Goal: Task Accomplishment & Management: Complete application form

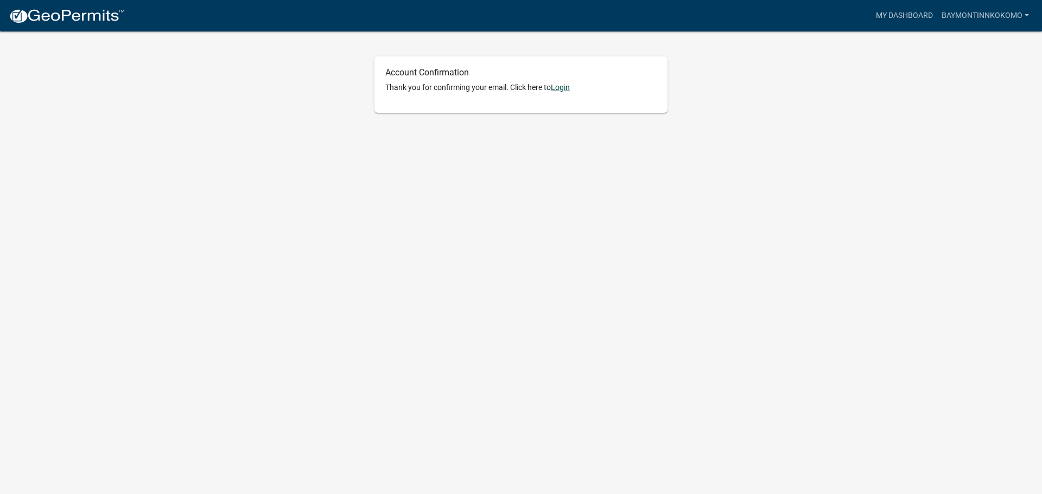
click at [561, 88] on link "Login" at bounding box center [560, 87] width 19 height 9
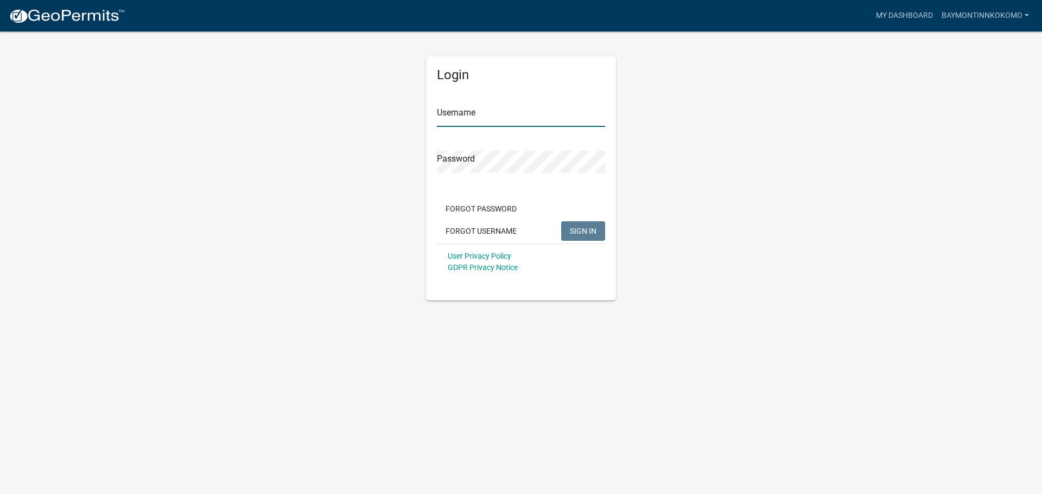
click at [513, 112] on input "Username" at bounding box center [521, 116] width 168 height 22
click at [561, 221] on button "SIGN IN" at bounding box center [583, 231] width 44 height 20
click at [521, 116] on input "Baymontinnkokomo" at bounding box center [521, 116] width 168 height 22
type input "Baymontinnkokomo"
click at [561, 221] on button "SIGN IN" at bounding box center [583, 231] width 44 height 20
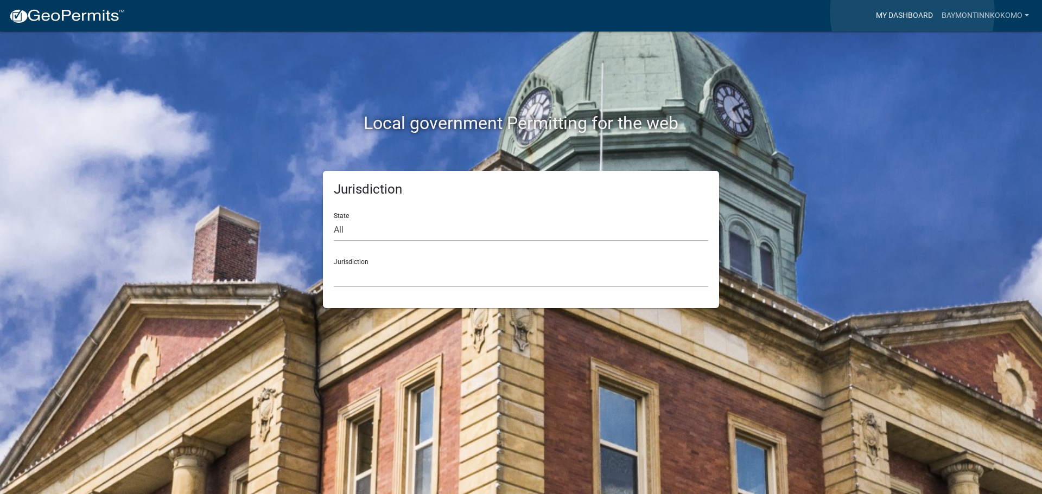
click at [912, 12] on link "My Dashboard" at bounding box center [904, 15] width 66 height 21
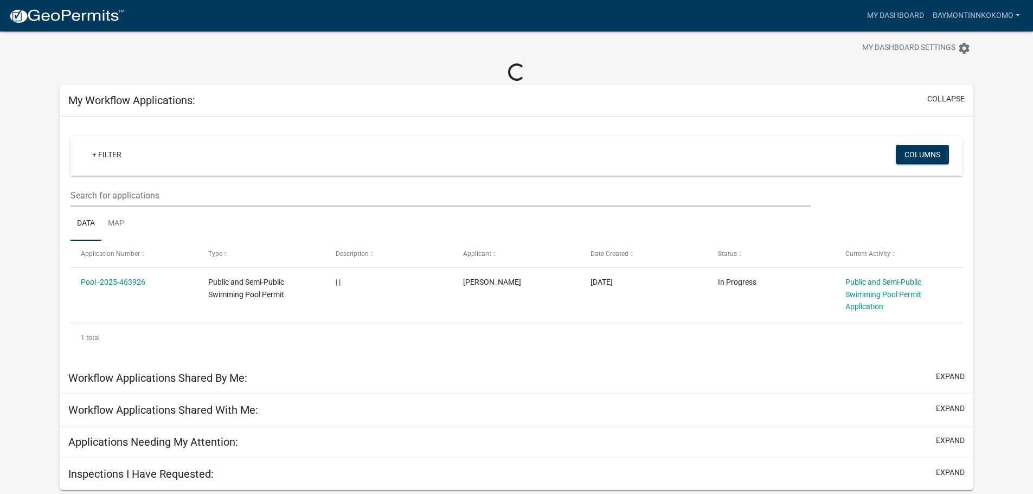
scroll to position [31, 0]
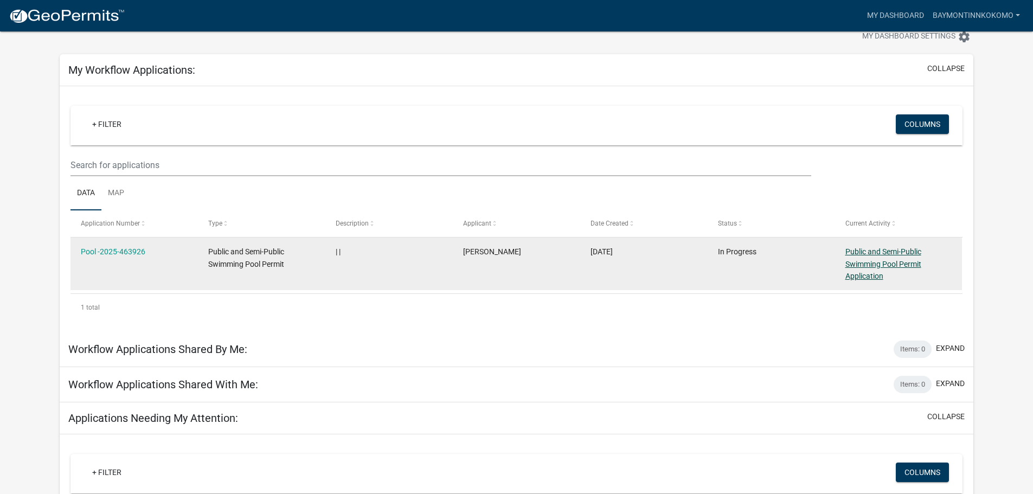
click at [878, 280] on link "Public and Semi-Public Swimming Pool Permit Application" at bounding box center [884, 264] width 76 height 34
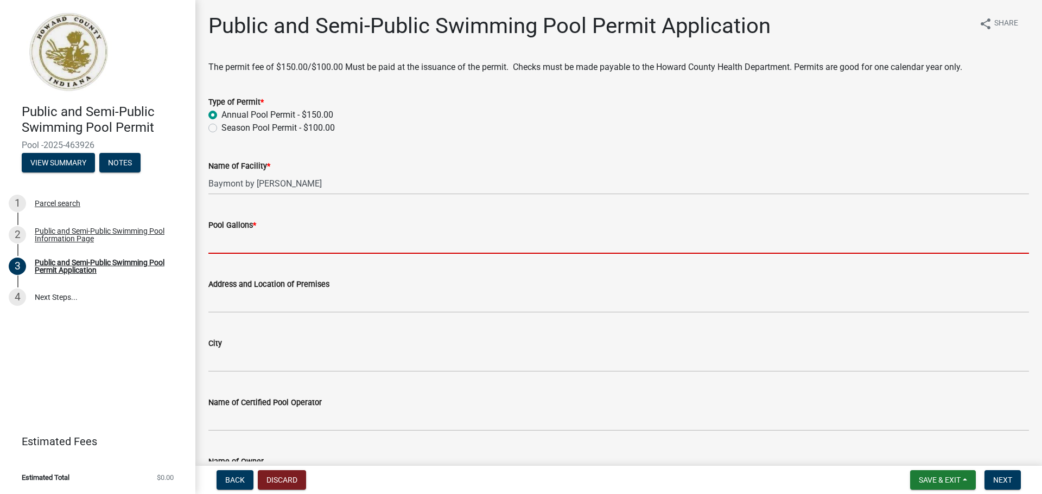
click at [280, 247] on input "Pool Gallons *" at bounding box center [618, 243] width 820 height 22
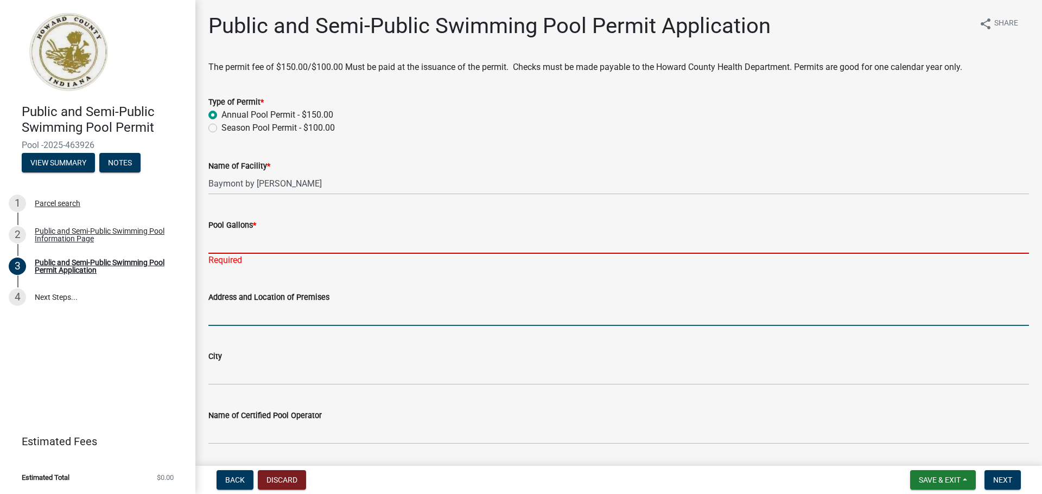
click at [305, 315] on input "Address and Location of Premises" at bounding box center [618, 315] width 820 height 22
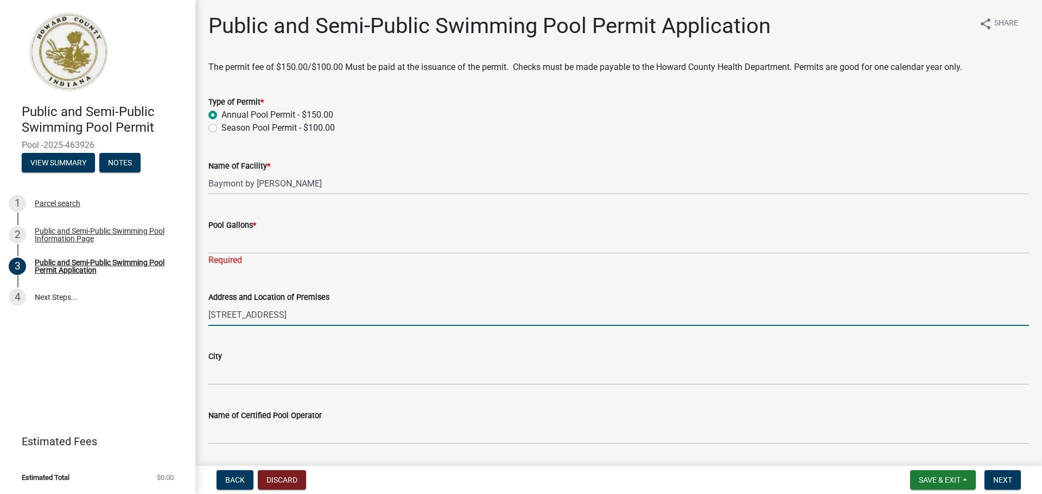
type input "1709 E Lincoln Rd"
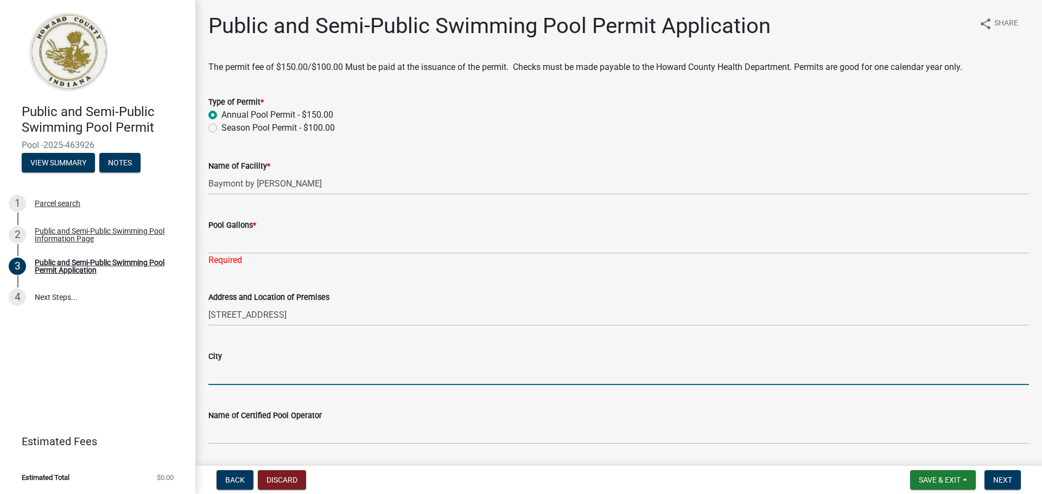
click at [244, 374] on input "City" at bounding box center [618, 374] width 820 height 22
type input "Kokomo"
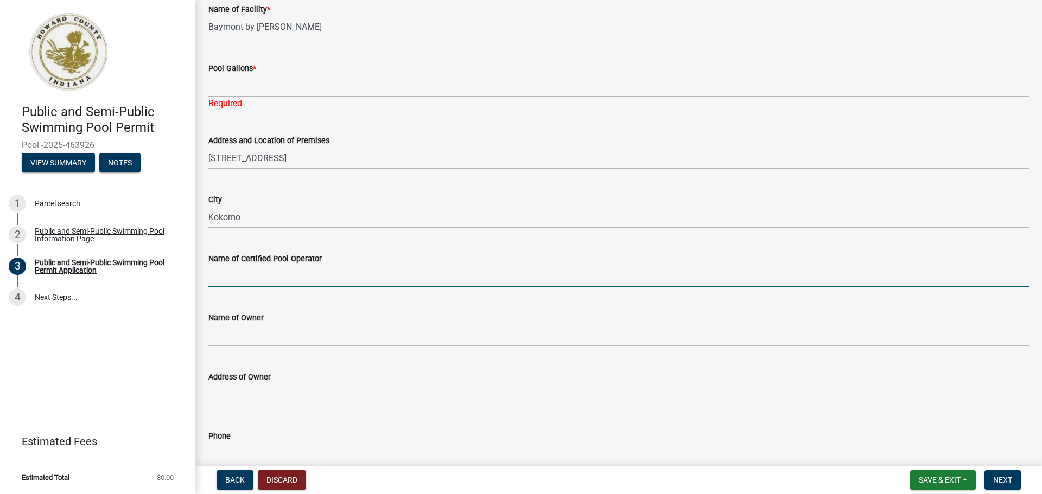
scroll to position [163, 0]
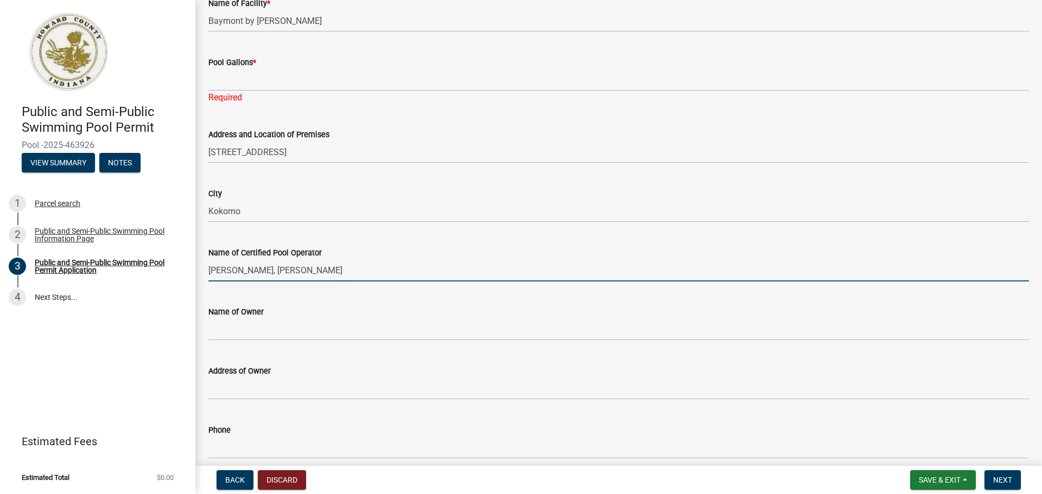
type input "Chris Bianco, Kim Trilling"
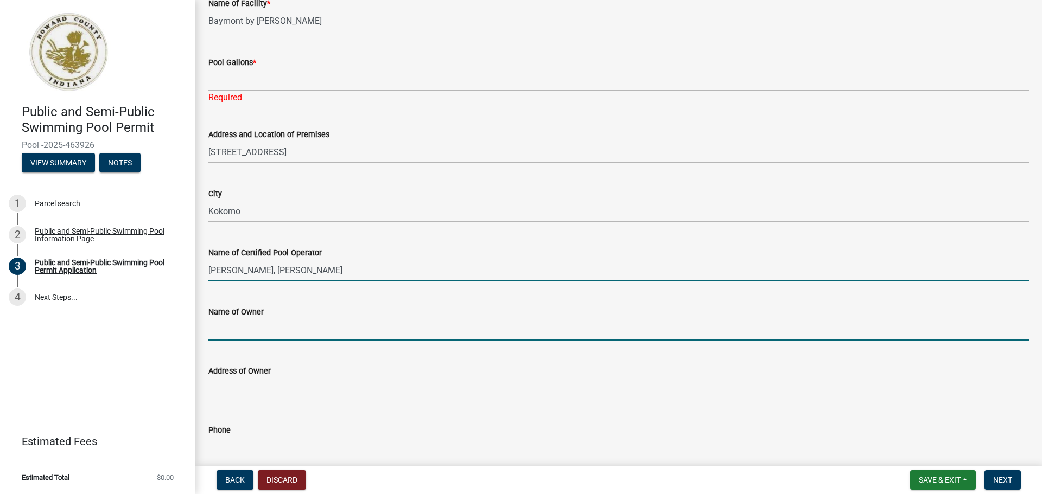
click at [420, 331] on input "Name of Owner" at bounding box center [618, 329] width 820 height 22
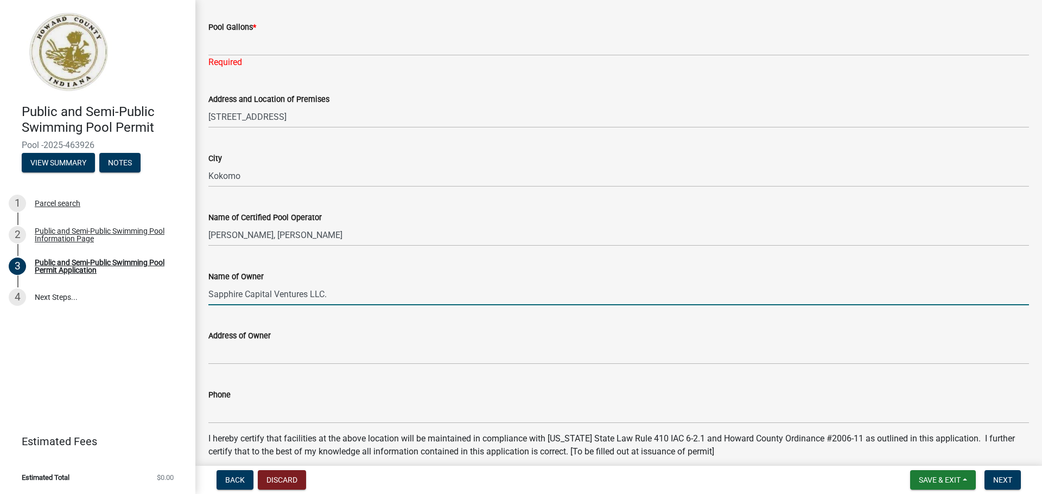
scroll to position [217, 0]
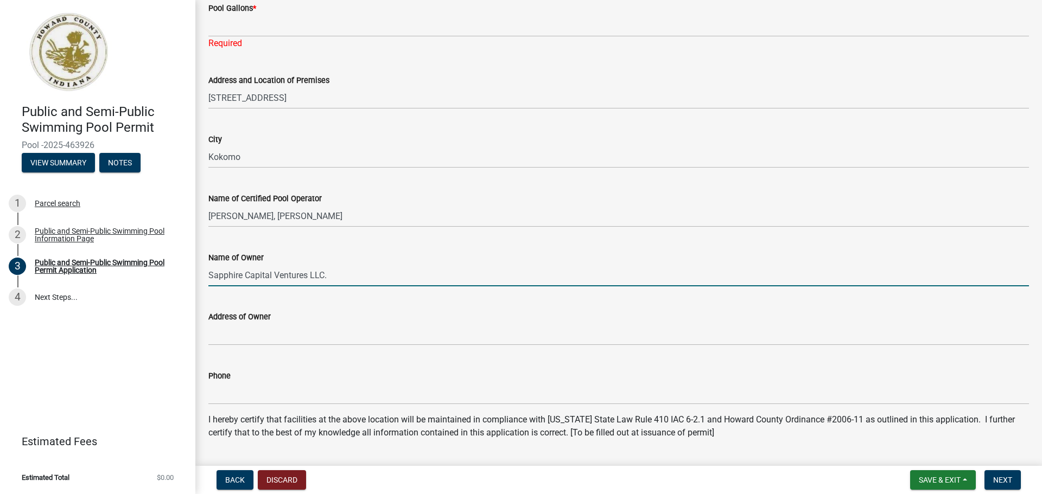
type input "Sapphire Capital Ventures LLC."
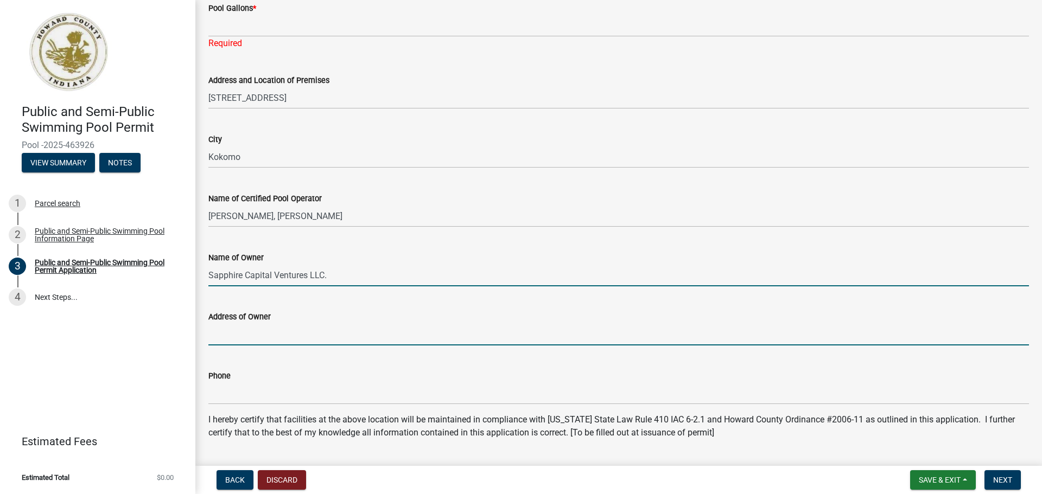
click at [345, 334] on input "Address of Owner" at bounding box center [618, 334] width 820 height 22
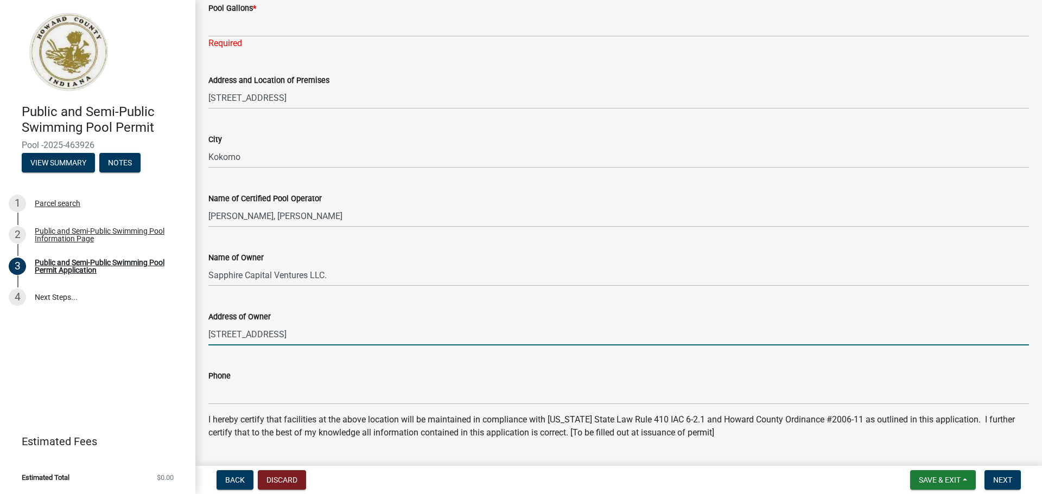
type input "1709 Lincoln Rd."
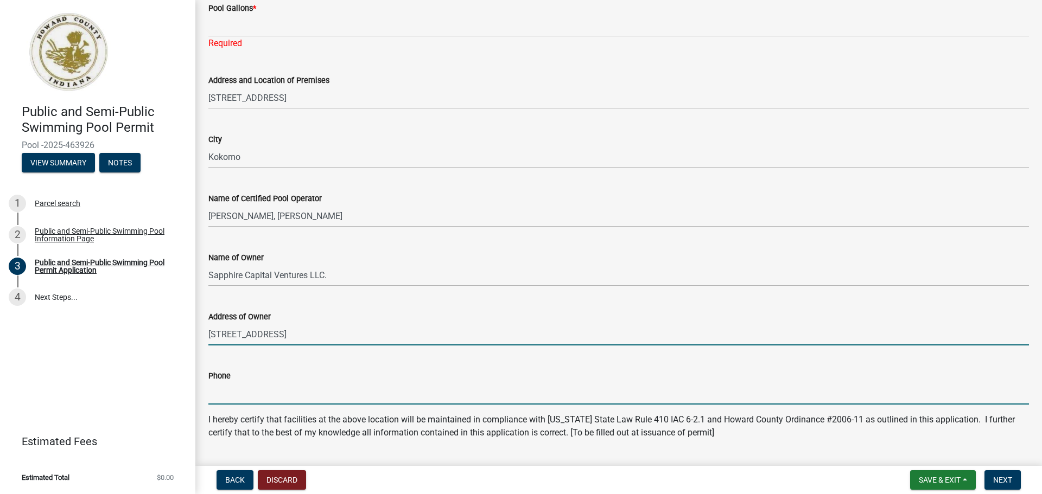
click at [331, 392] on input "Phone" at bounding box center [618, 393] width 820 height 22
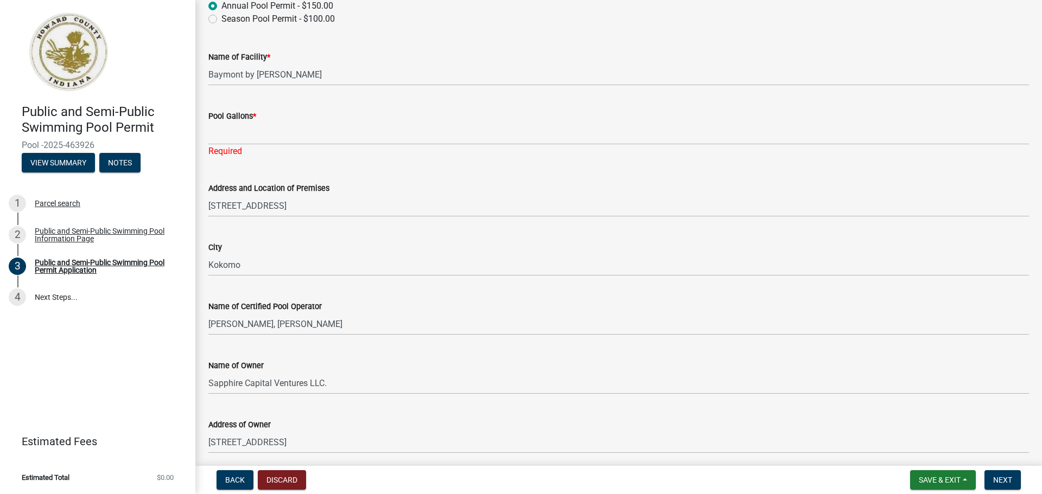
scroll to position [108, 0]
type input "7654598001"
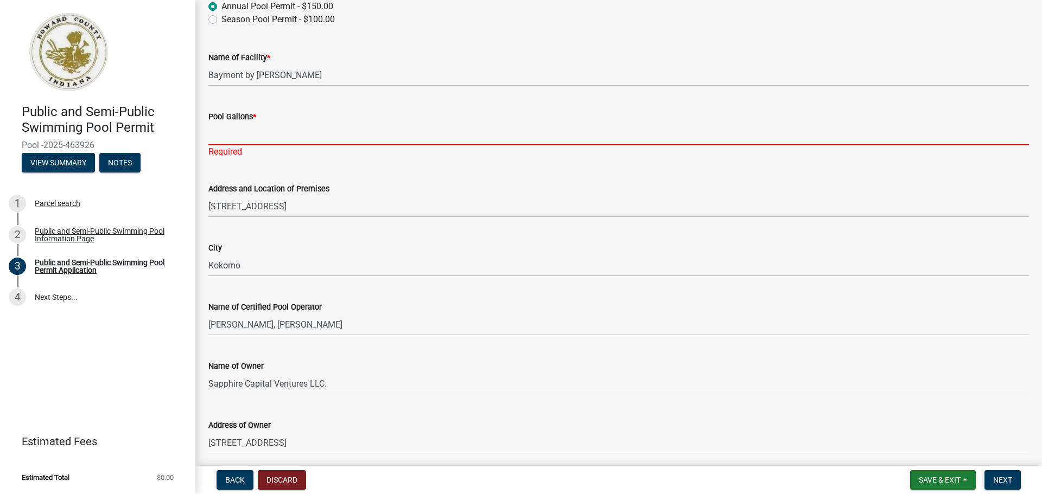
click at [300, 127] on input "Pool Gallons *" at bounding box center [618, 134] width 820 height 22
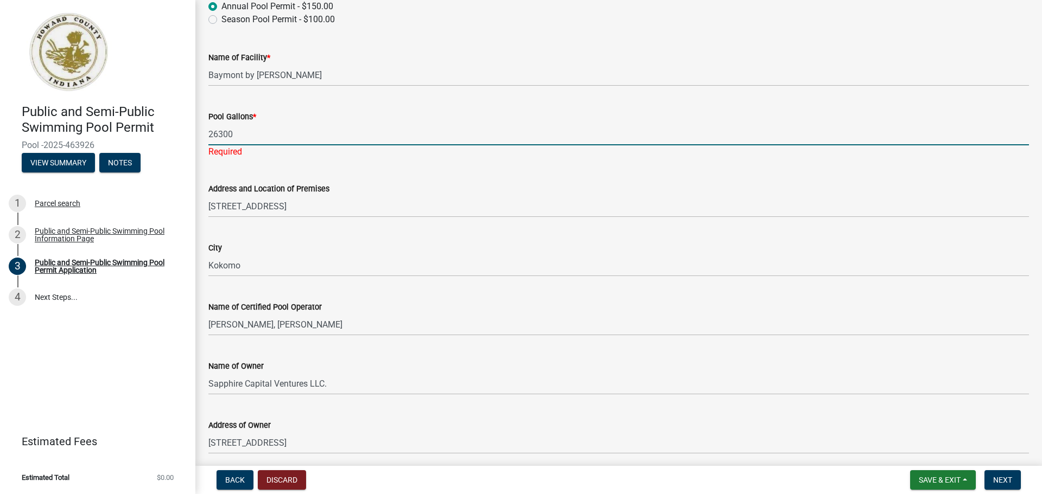
type input "26300"
click at [471, 254] on form "City Kokomo" at bounding box center [618, 258] width 820 height 35
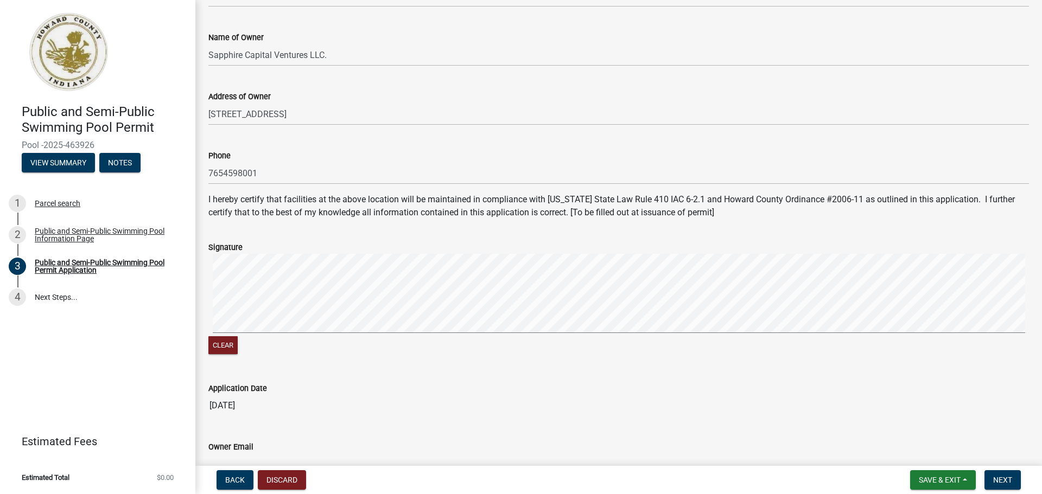
scroll to position [434, 0]
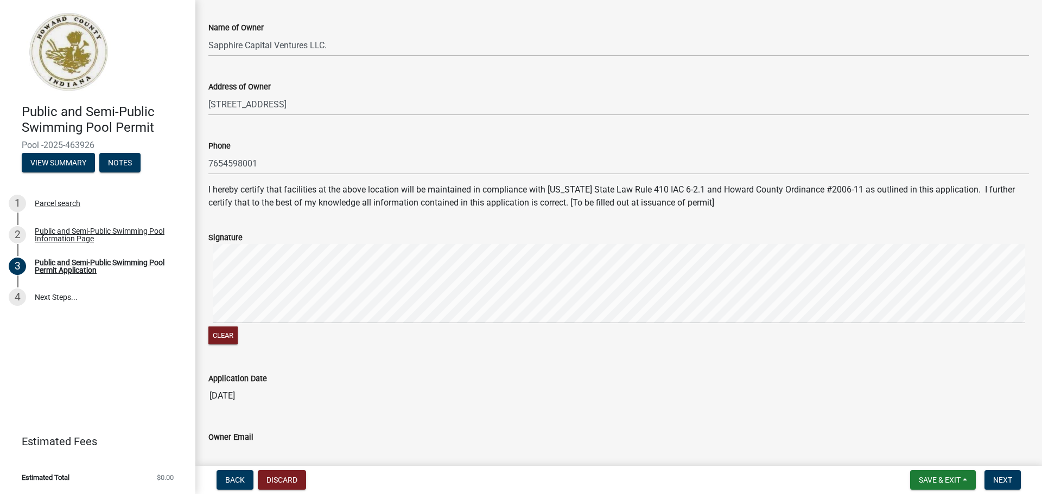
click at [288, 323] on signature-pad at bounding box center [618, 285] width 820 height 82
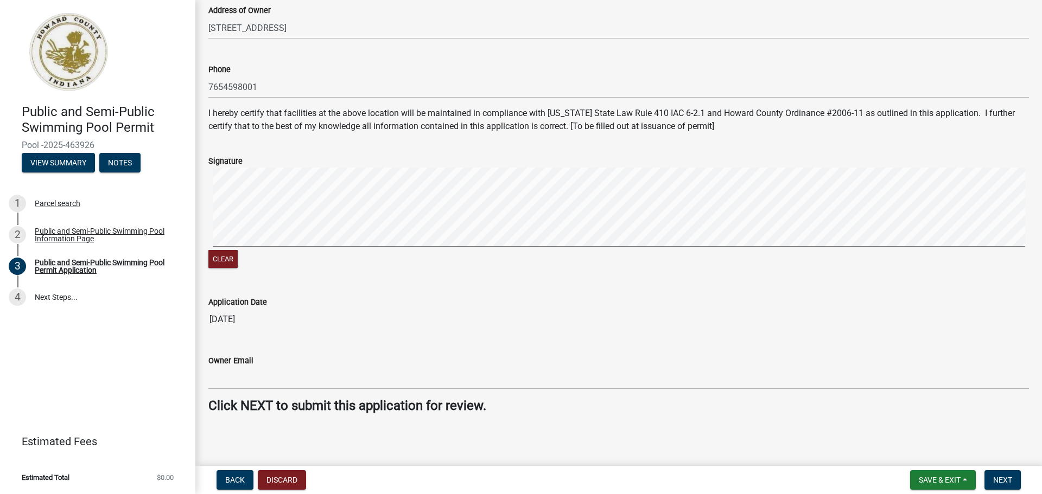
scroll to position [513, 0]
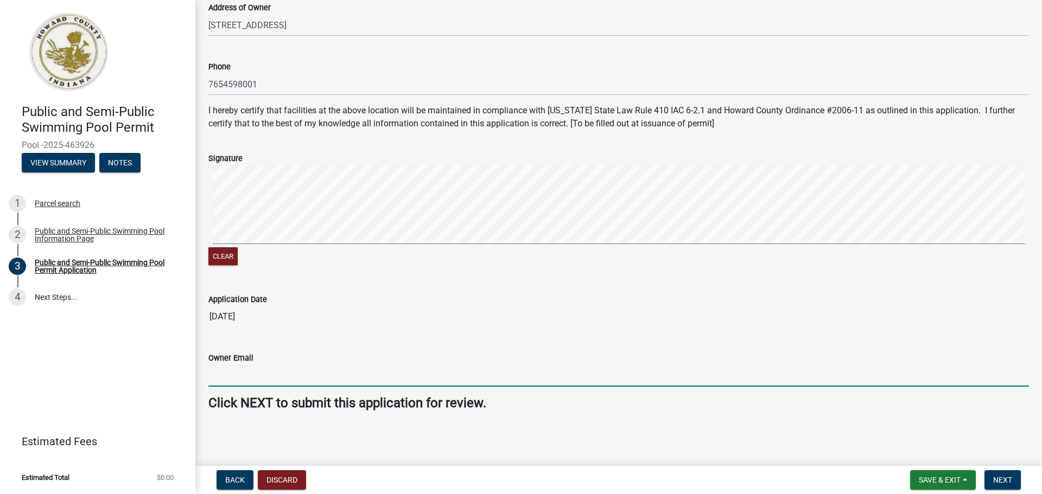
click at [325, 376] on input "Owner Email" at bounding box center [618, 376] width 820 height 22
type input "baymontinnkokomo@gmail.com"
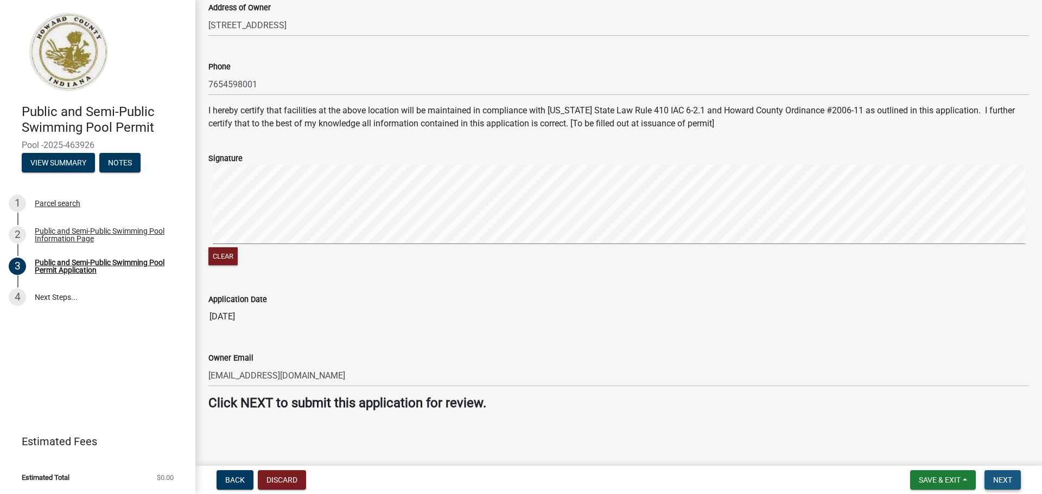
click at [1010, 482] on span "Next" at bounding box center [1002, 480] width 19 height 9
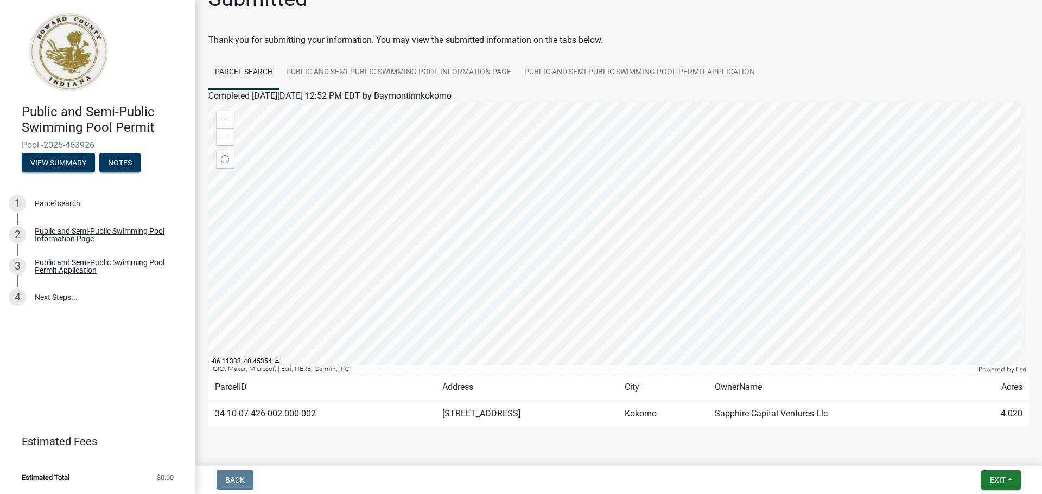
scroll to position [0, 0]
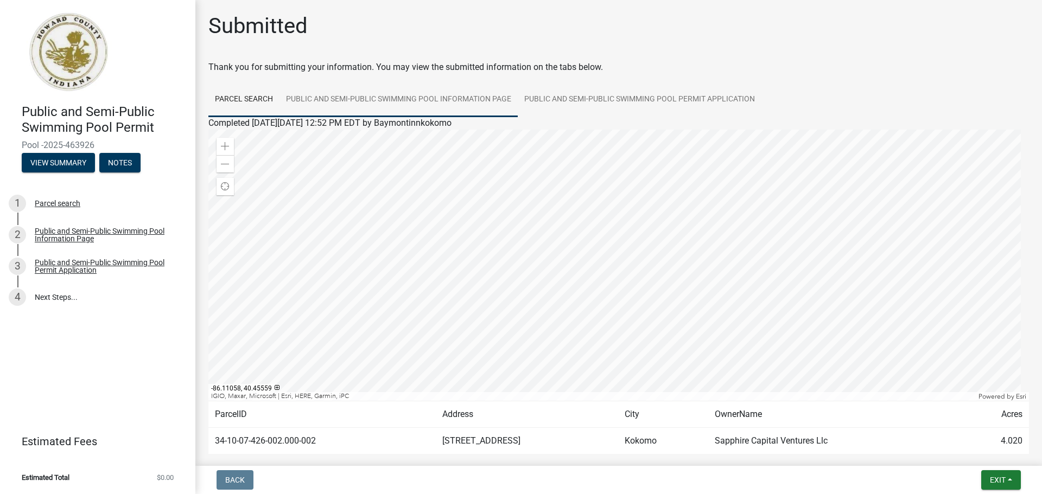
click at [417, 95] on link "Public and Semi-Public Swimming Pool Information Page" at bounding box center [398, 99] width 238 height 35
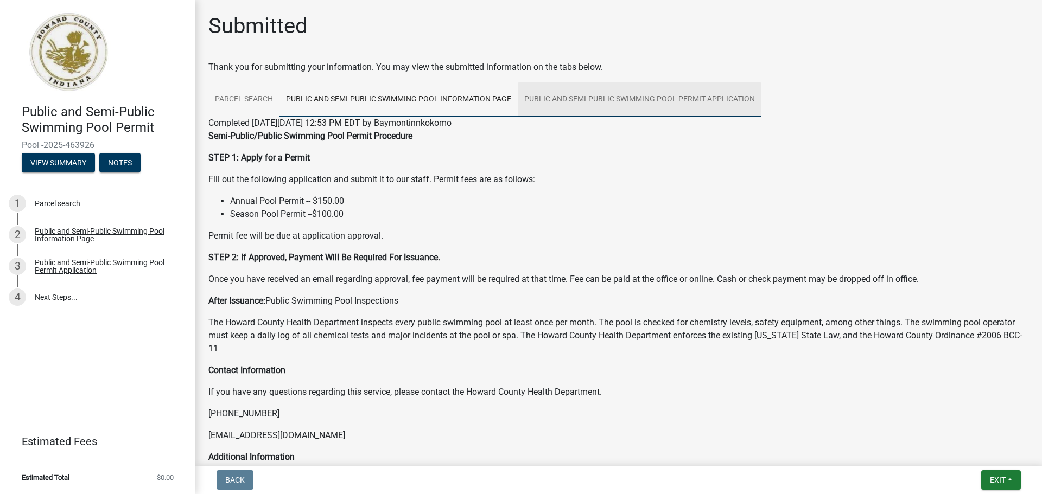
click at [592, 100] on link "Public and Semi-Public Swimming Pool Permit Application" at bounding box center [640, 99] width 244 height 35
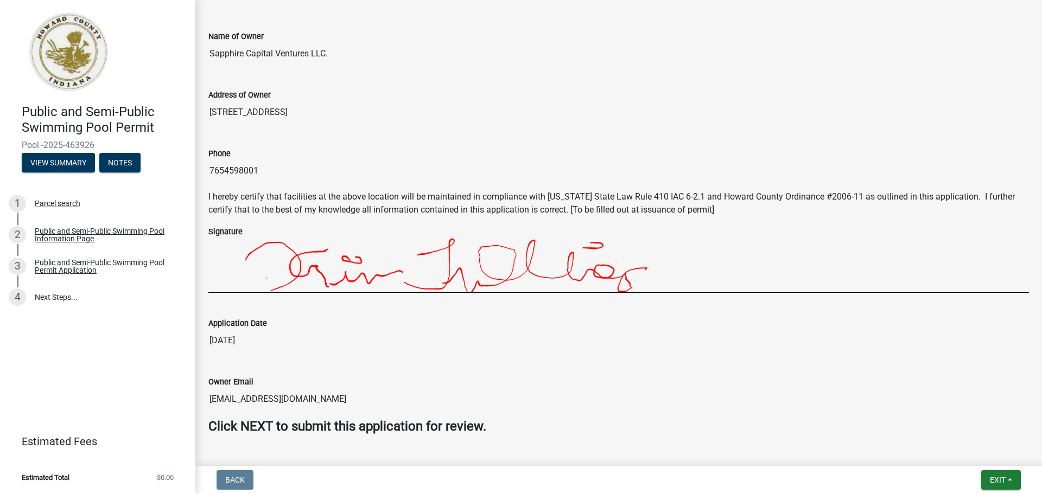
scroll to position [525, 0]
